Goal: Task Accomplishment & Management: Use online tool/utility

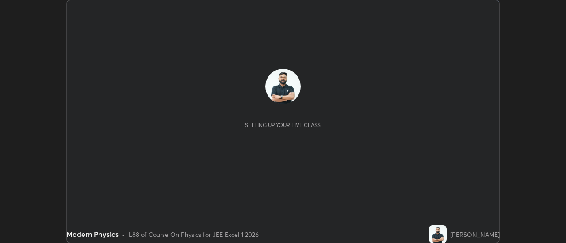
scroll to position [243, 565]
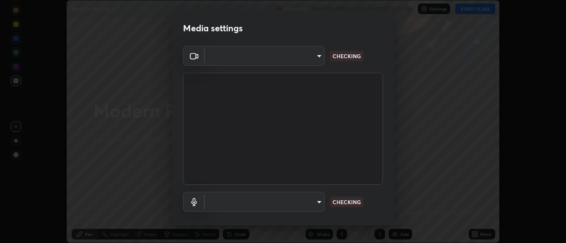
type input "17f3146ffc408401482da091302dd484cdfe799ef6154e21a3a5c8c08ece1141"
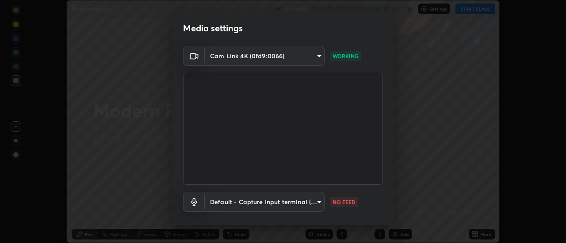
click at [311, 204] on body "Erase all Modern Physics Recording WAS SCHEDULED TO START AT 3:00 PM Settings S…" at bounding box center [283, 121] width 566 height 243
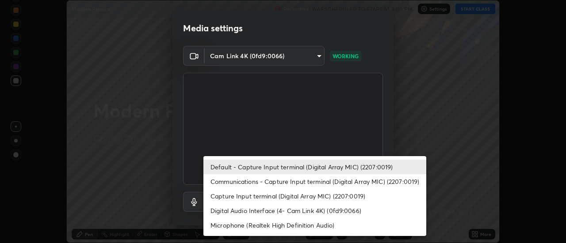
click at [298, 182] on li "Communications - Capture Input terminal (Digital Array MIC) (2207:0019)" at bounding box center [314, 182] width 223 height 15
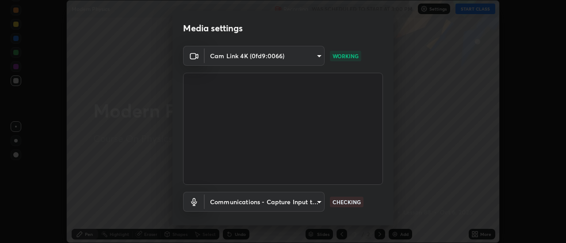
click at [310, 204] on body "Erase all Modern Physics Recording WAS SCHEDULED TO START AT 3:00 PM Settings S…" at bounding box center [283, 121] width 566 height 243
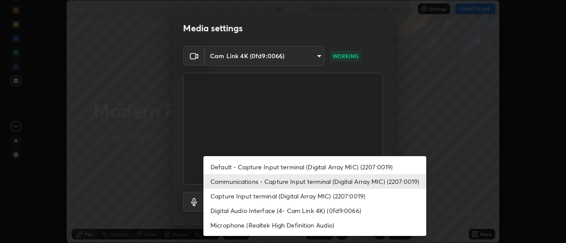
click at [317, 170] on li "Default - Capture Input terminal (Digital Array MIC) (2207:0019)" at bounding box center [314, 167] width 223 height 15
type input "default"
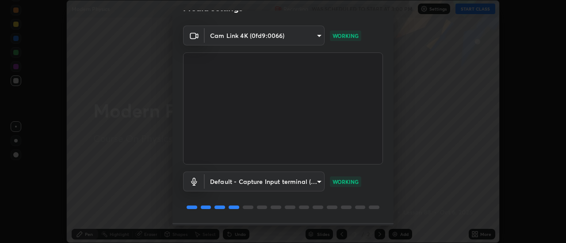
scroll to position [46, 0]
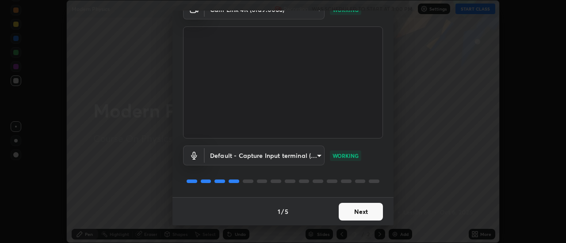
click at [374, 215] on button "Next" at bounding box center [360, 212] width 44 height 18
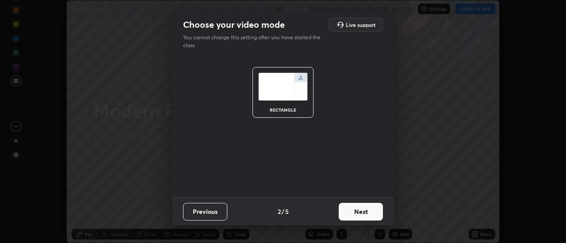
click at [377, 216] on button "Next" at bounding box center [360, 212] width 44 height 18
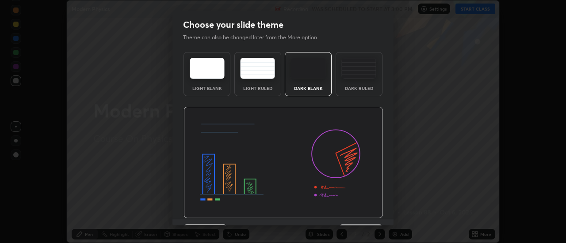
click at [380, 215] on img at bounding box center [282, 163] width 199 height 112
click at [384, 217] on div "Light Blank Light Ruled Dark Blank Dark Ruled" at bounding box center [282, 134] width 221 height 171
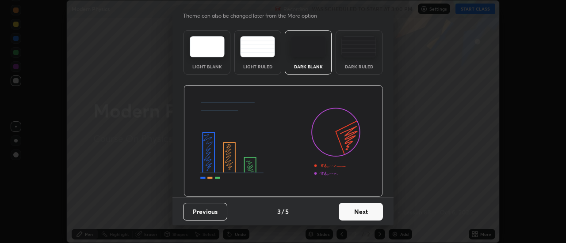
click at [376, 209] on button "Next" at bounding box center [360, 212] width 44 height 18
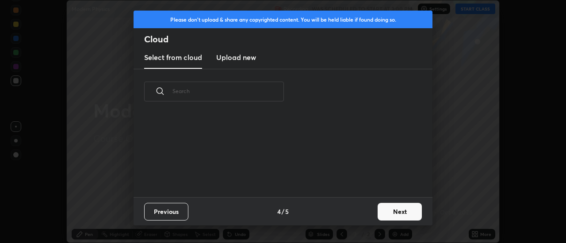
scroll to position [0, 0]
click at [379, 209] on button "Next" at bounding box center [399, 212] width 44 height 18
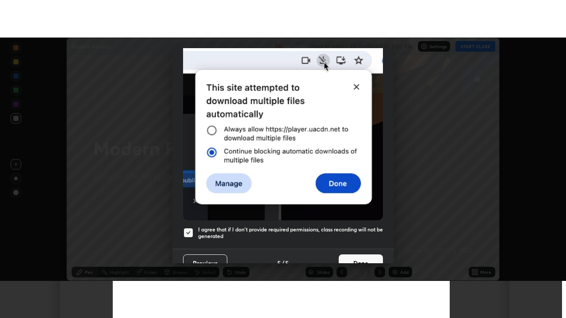
scroll to position [227, 0]
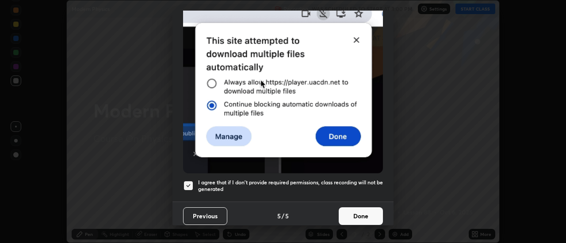
click at [361, 179] on h5 "I agree that if I don't provide required permissions, class recording will not …" at bounding box center [290, 186] width 185 height 14
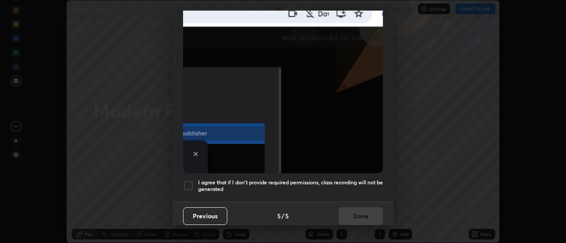
click at [363, 179] on h5 "I agree that if I don't provide required permissions, class recording will not …" at bounding box center [290, 186] width 185 height 14
click at [363, 211] on button "Done" at bounding box center [360, 217] width 44 height 18
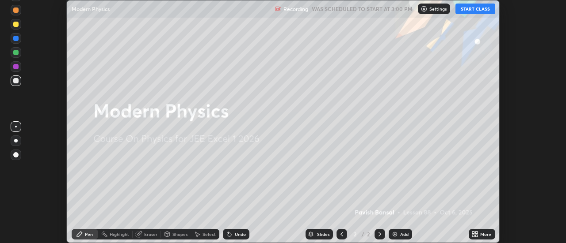
click at [475, 237] on icon at bounding box center [476, 236] width 2 height 2
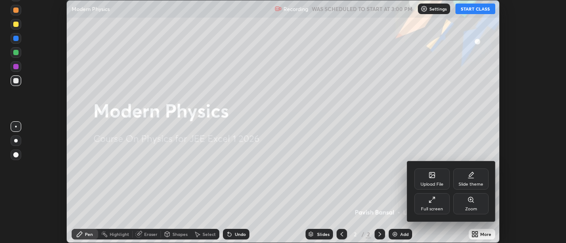
click at [442, 208] on div "Full screen" at bounding box center [431, 204] width 35 height 21
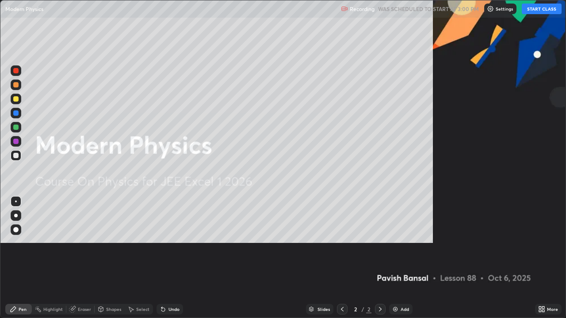
scroll to position [318, 566]
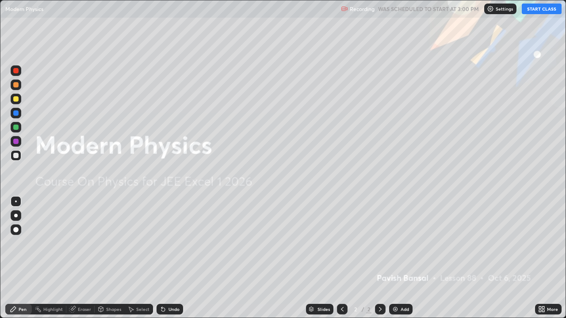
click at [531, 8] on button "START CLASS" at bounding box center [541, 9] width 40 height 11
click at [404, 243] on div "Add" at bounding box center [404, 309] width 8 height 4
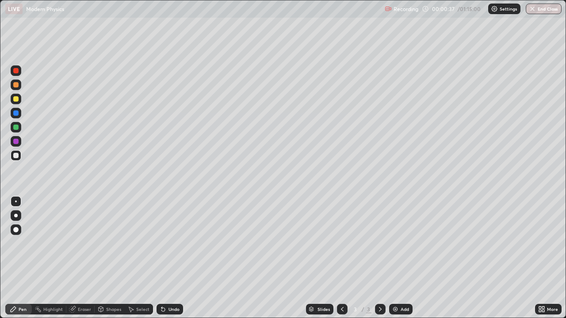
click at [16, 216] on div at bounding box center [16, 216] width 4 height 4
click at [14, 99] on div at bounding box center [15, 98] width 5 height 5
click at [16, 86] on div at bounding box center [15, 84] width 5 height 5
click at [16, 99] on div at bounding box center [15, 98] width 5 height 5
click at [395, 243] on img at bounding box center [395, 309] width 7 height 7
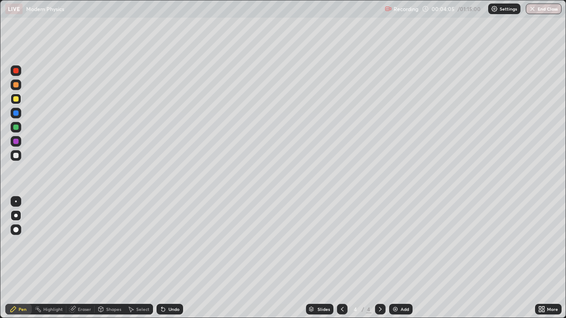
click at [18, 156] on div at bounding box center [15, 155] width 5 height 5
click at [18, 100] on div at bounding box center [15, 98] width 5 height 5
click at [15, 100] on div at bounding box center [15, 98] width 5 height 5
click at [162, 243] on icon at bounding box center [163, 310] width 4 height 4
click at [15, 84] on div at bounding box center [15, 84] width 5 height 5
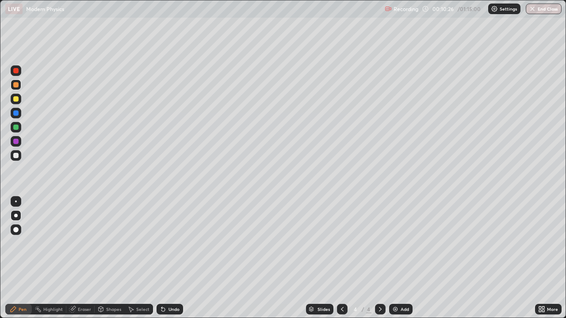
click at [171, 243] on div "Undo" at bounding box center [173, 309] width 11 height 4
click at [395, 243] on img at bounding box center [395, 309] width 7 height 7
click at [18, 137] on div at bounding box center [16, 141] width 11 height 11
click at [17, 151] on div at bounding box center [16, 155] width 11 height 11
click at [177, 243] on div "Undo" at bounding box center [173, 309] width 11 height 4
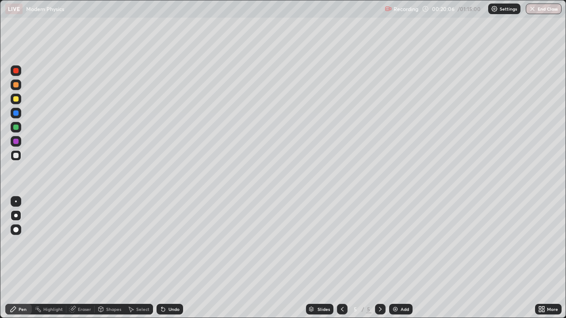
click at [171, 243] on div "Undo" at bounding box center [173, 309] width 11 height 4
click at [172, 243] on div "Undo" at bounding box center [173, 309] width 11 height 4
click at [174, 243] on div "Undo" at bounding box center [173, 309] width 11 height 4
click at [397, 243] on img at bounding box center [395, 309] width 7 height 7
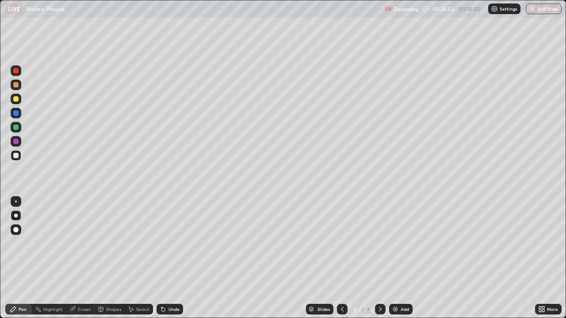
click at [16, 99] on div at bounding box center [15, 98] width 5 height 5
click at [178, 243] on div "Undo" at bounding box center [169, 309] width 27 height 11
click at [398, 243] on div "Add" at bounding box center [400, 309] width 23 height 11
click at [341, 243] on icon at bounding box center [341, 309] width 7 height 7
click at [379, 243] on div at bounding box center [380, 309] width 11 height 11
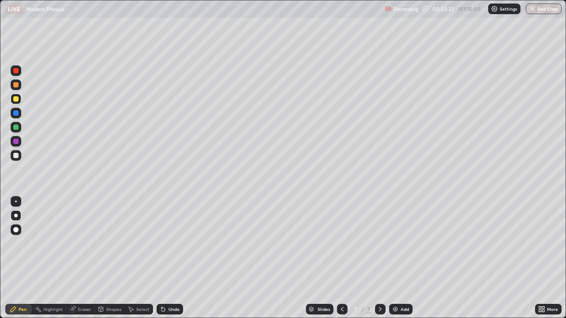
click at [342, 243] on icon at bounding box center [341, 309] width 7 height 7
click at [379, 243] on icon at bounding box center [379, 309] width 7 height 7
click at [15, 99] on div at bounding box center [15, 98] width 5 height 5
click at [16, 87] on div at bounding box center [15, 84] width 5 height 5
click at [170, 243] on div "Undo" at bounding box center [173, 309] width 11 height 4
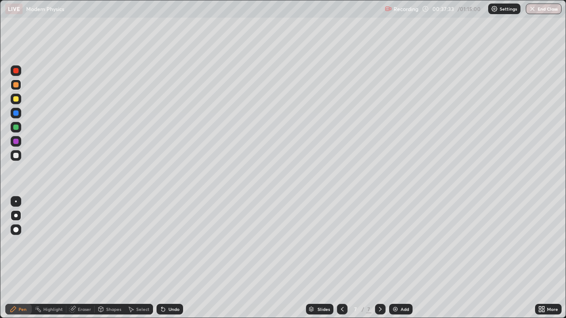
click at [162, 243] on icon at bounding box center [163, 310] width 4 height 4
click at [163, 243] on icon at bounding box center [163, 310] width 4 height 4
click at [403, 243] on div "Add" at bounding box center [404, 309] width 8 height 4
click at [178, 243] on div "Undo" at bounding box center [169, 309] width 27 height 11
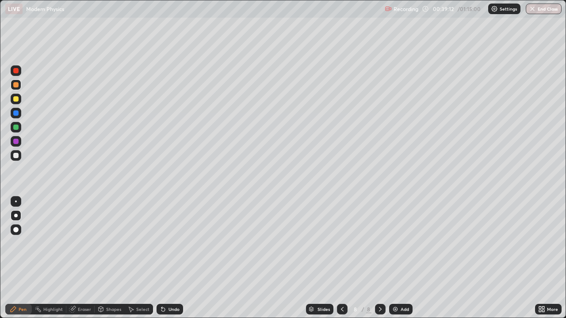
click at [176, 243] on div "Undo" at bounding box center [173, 309] width 11 height 4
click at [174, 243] on div "Undo" at bounding box center [169, 309] width 27 height 11
click at [16, 101] on div at bounding box center [15, 98] width 5 height 5
click at [397, 243] on img at bounding box center [395, 309] width 7 height 7
click at [171, 243] on div "Undo" at bounding box center [173, 309] width 11 height 4
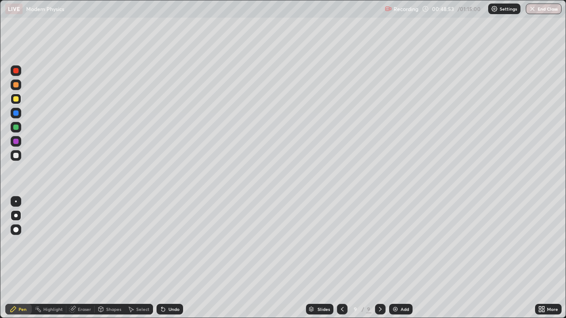
click at [18, 87] on div at bounding box center [15, 84] width 5 height 5
click at [161, 243] on icon at bounding box center [163, 310] width 4 height 4
click at [161, 243] on icon at bounding box center [161, 307] width 1 height 1
click at [164, 243] on div "Undo" at bounding box center [169, 309] width 27 height 11
click at [161, 243] on icon at bounding box center [161, 307] width 1 height 1
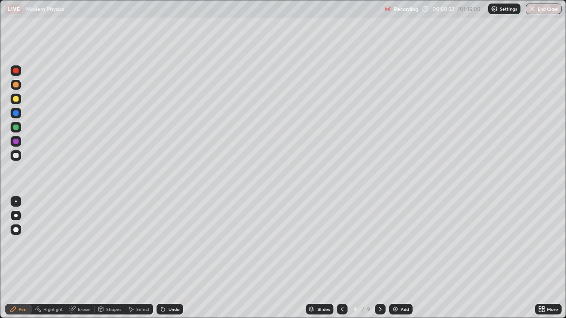
click at [174, 243] on div "Undo" at bounding box center [173, 309] width 11 height 4
click at [173, 243] on div "Undo" at bounding box center [173, 309] width 11 height 4
click at [398, 243] on img at bounding box center [395, 309] width 7 height 7
click at [16, 156] on div at bounding box center [15, 155] width 5 height 5
click at [17, 100] on div at bounding box center [15, 98] width 5 height 5
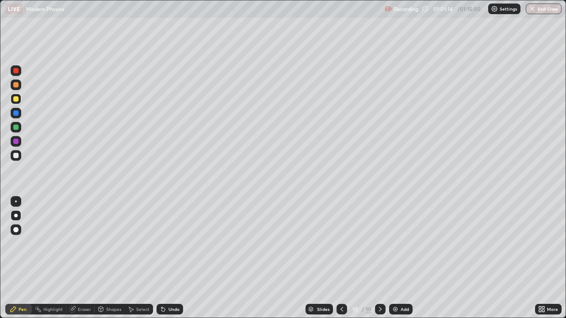
click at [15, 84] on div at bounding box center [15, 84] width 5 height 5
click at [175, 243] on div "Undo" at bounding box center [173, 309] width 11 height 4
click at [18, 137] on div at bounding box center [16, 141] width 11 height 11
click at [16, 141] on div at bounding box center [15, 141] width 5 height 5
click at [554, 9] on button "End Class" at bounding box center [543, 9] width 36 height 11
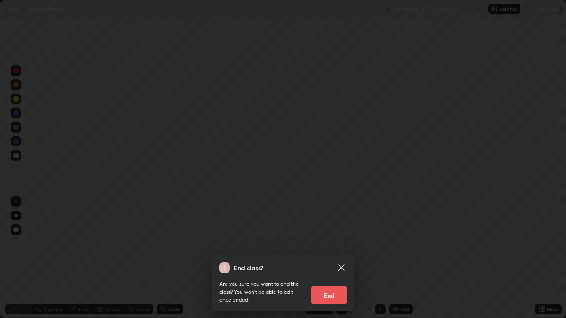
click at [330, 243] on button "End" at bounding box center [328, 295] width 35 height 18
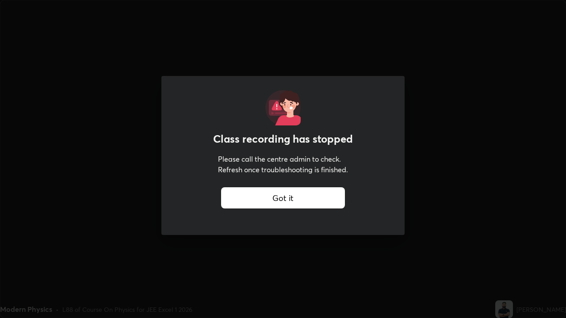
click at [336, 200] on div "Got it" at bounding box center [283, 197] width 124 height 21
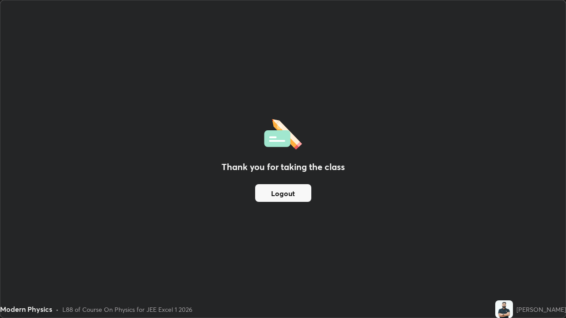
click at [324, 202] on div "Got it" at bounding box center [283, 197] width 124 height 21
click at [310, 199] on button "Logout" at bounding box center [283, 193] width 56 height 18
